Goal: Communication & Community: Share content

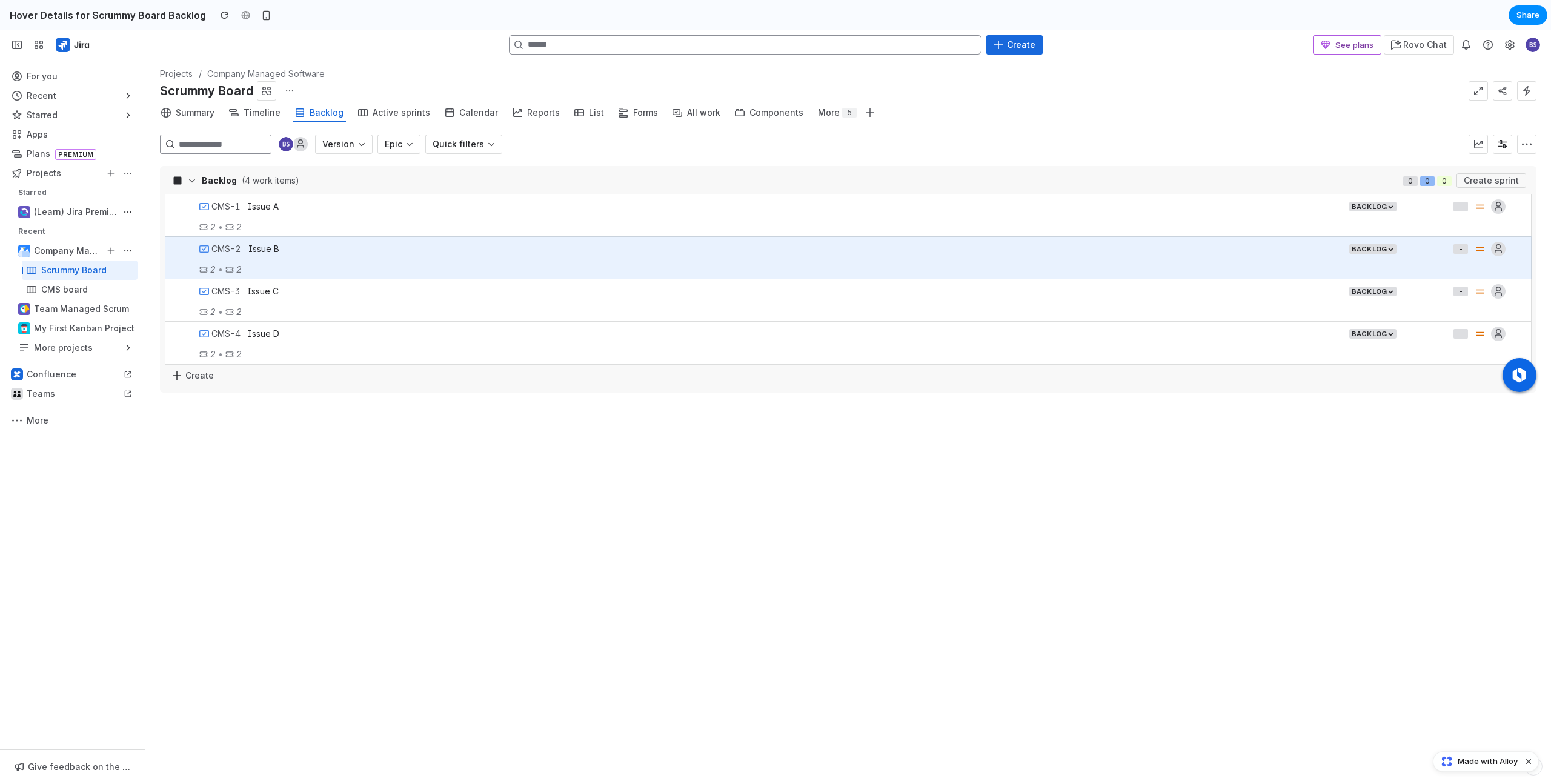
click at [321, 515] on div "Backlog (4 work items) 0 0 0 Create sprint CMS-1 Issue A Epic Backlog - 2 • 2 C…" at bounding box center [856, 475] width 1392 height 618
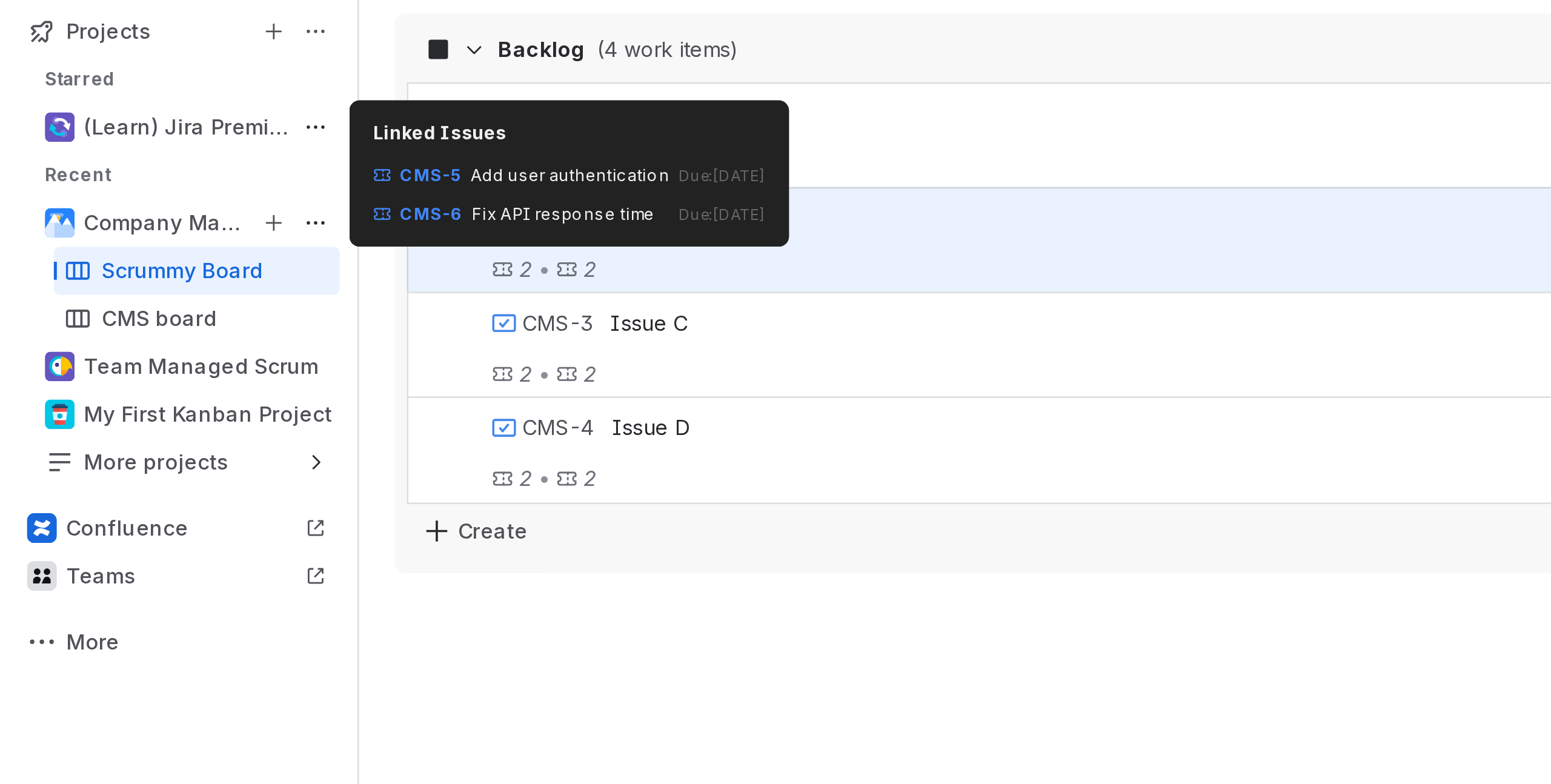
drag, startPoint x: 151, startPoint y: -122, endPoint x: 316, endPoint y: -104, distance: 166.0
drag, startPoint x: 316, startPoint y: -104, endPoint x: 148, endPoint y: -138, distance: 171.4
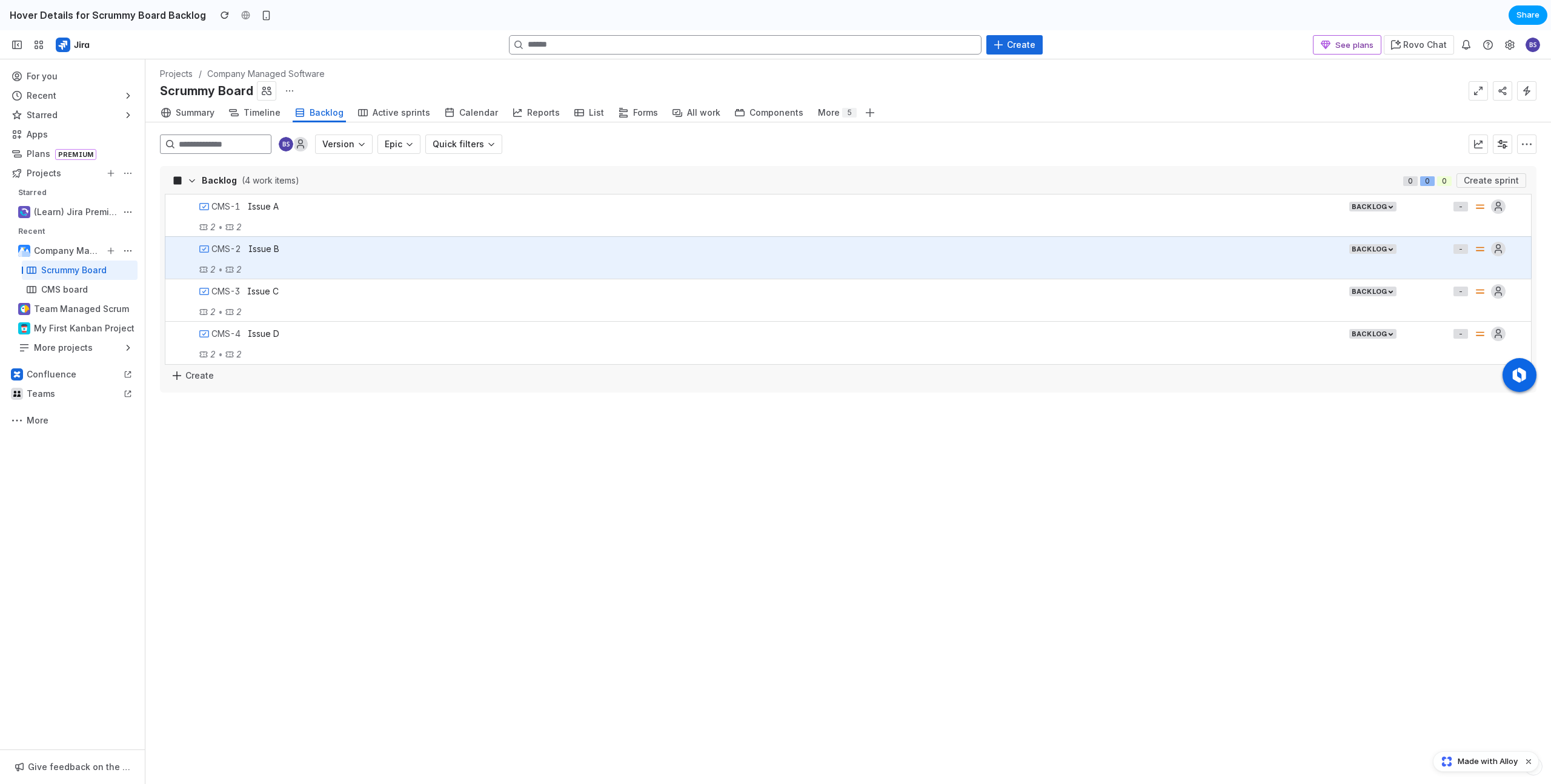
click at [1531, 13] on span "Share" at bounding box center [1528, 15] width 23 height 12
click at [665, 503] on div "Share ' Hover Details for Scrummy Board Backlog ' Creator Creator Anyone at Ful…" at bounding box center [776, 392] width 1551 height 784
